Goal: Task Accomplishment & Management: Manage account settings

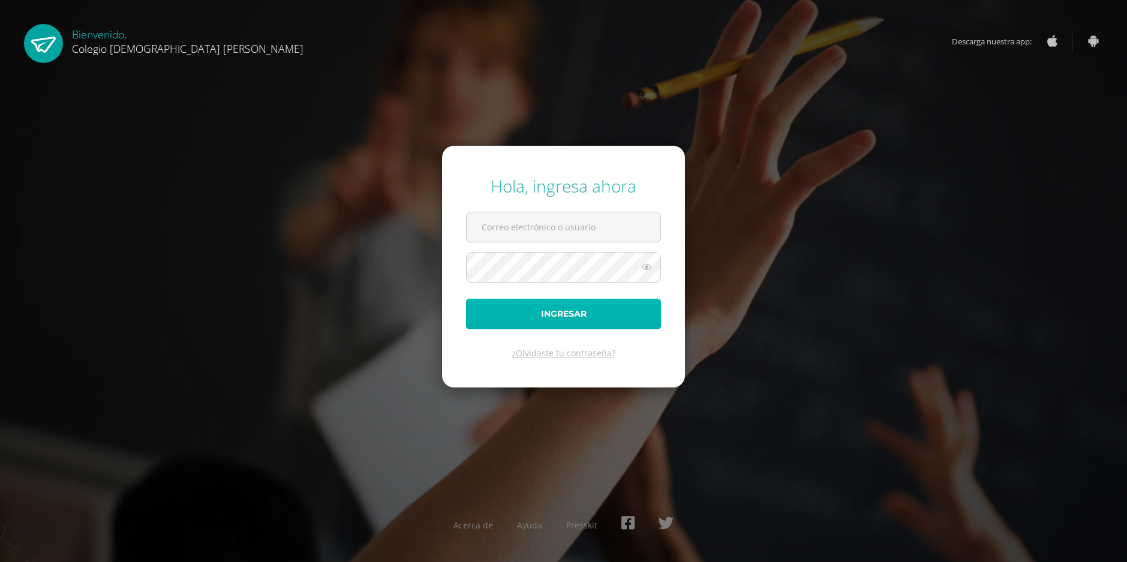
click at [549, 306] on button "Ingresar" at bounding box center [563, 314] width 195 height 31
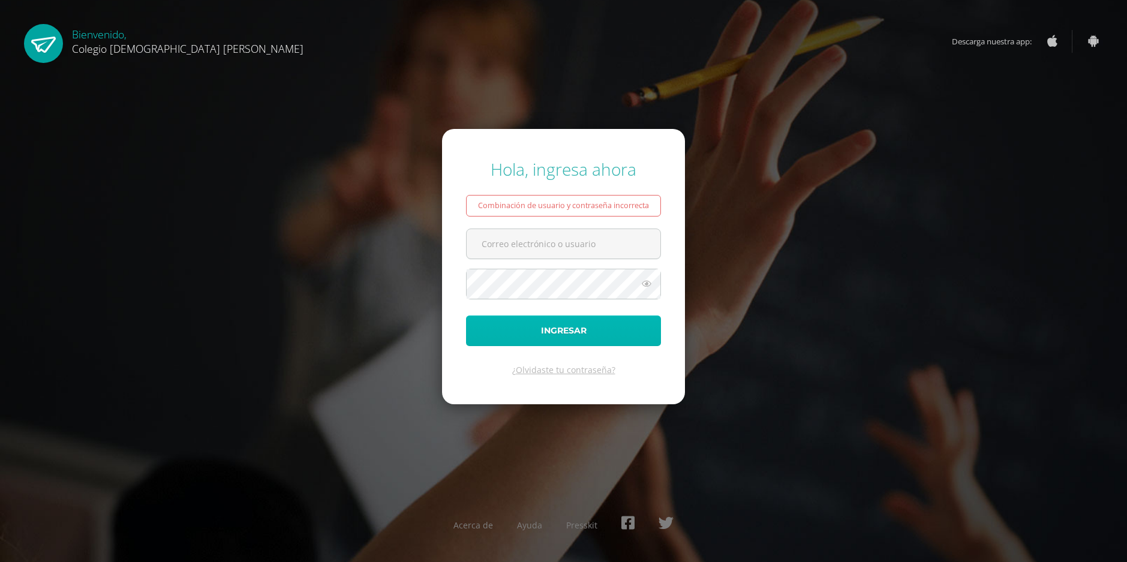
click at [553, 327] on button "Ingresar" at bounding box center [563, 330] width 195 height 31
click at [76, 50] on span "Colegio [DEMOGRAPHIC_DATA] [PERSON_NAME]" at bounding box center [187, 48] width 231 height 14
click at [49, 42] on link at bounding box center [43, 43] width 39 height 39
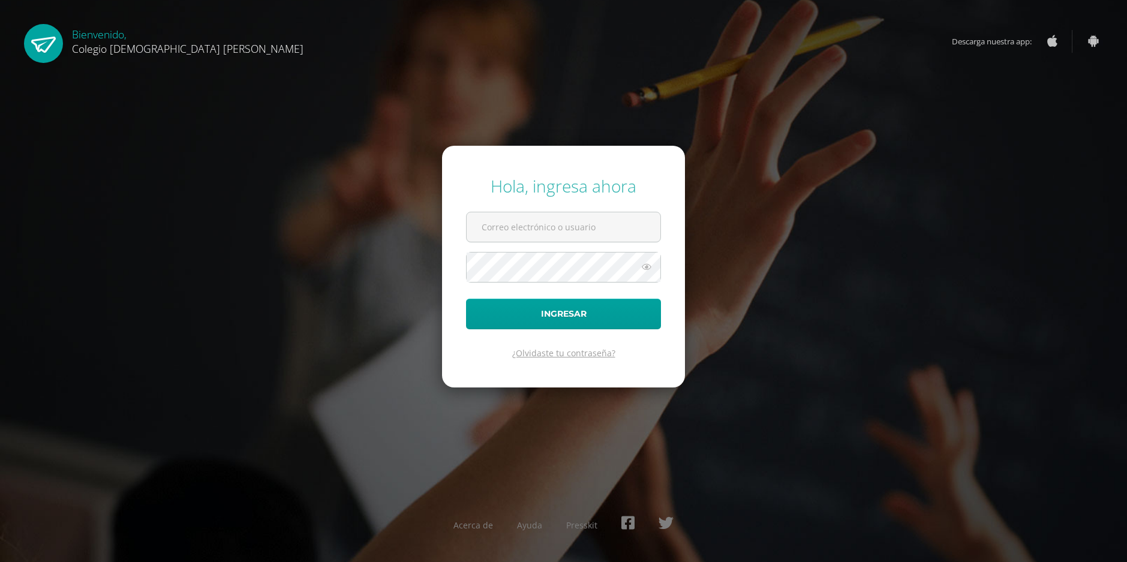
click at [555, 352] on link "¿Olvidaste tu contraseña?" at bounding box center [563, 352] width 103 height 11
